Goal: Find specific page/section: Find specific page/section

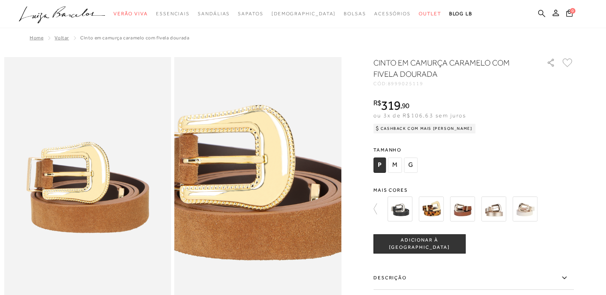
click at [540, 17] on link at bounding box center [542, 14] width 7 height 10
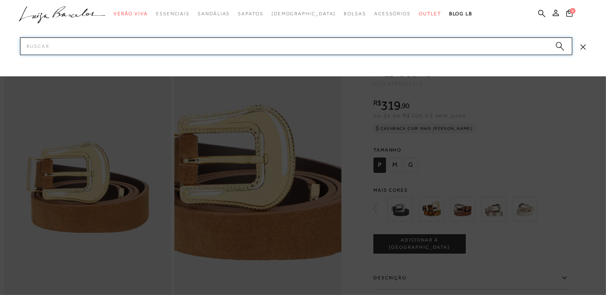
click at [425, 51] on input "Pesquisar" at bounding box center [296, 46] width 553 height 18
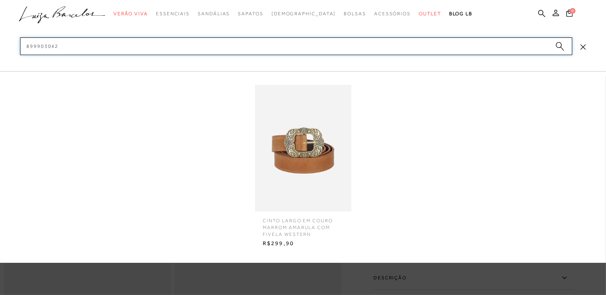
type input "899903042"
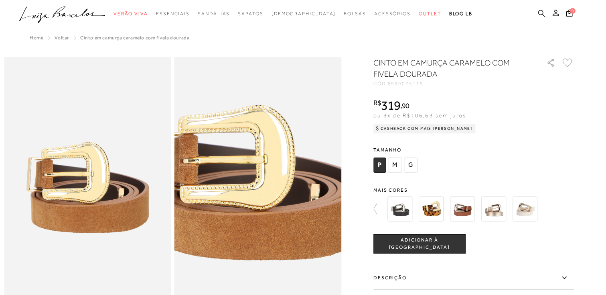
click at [545, 16] on icon at bounding box center [542, 13] width 7 height 7
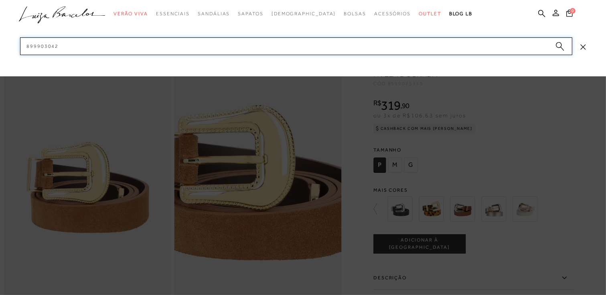
click at [394, 53] on input "899903042" at bounding box center [296, 46] width 553 height 18
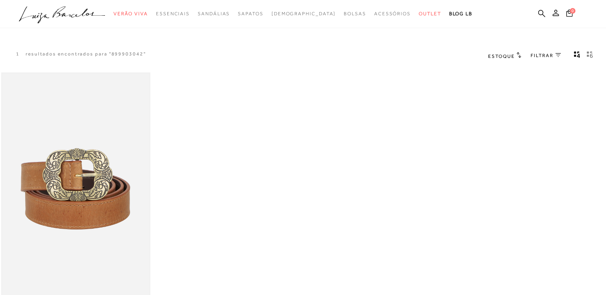
click at [61, 172] on img at bounding box center [76, 184] width 148 height 222
